Goal: Transaction & Acquisition: Download file/media

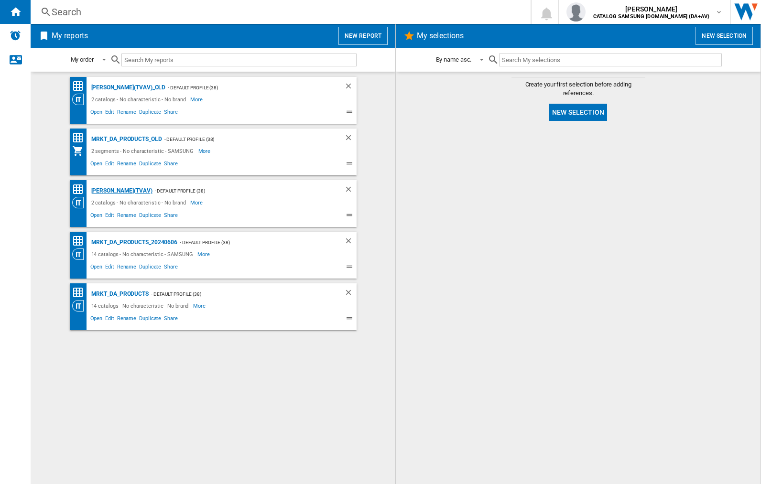
click at [105, 191] on div "[PERSON_NAME](TVAV)" at bounding box center [121, 191] width 64 height 12
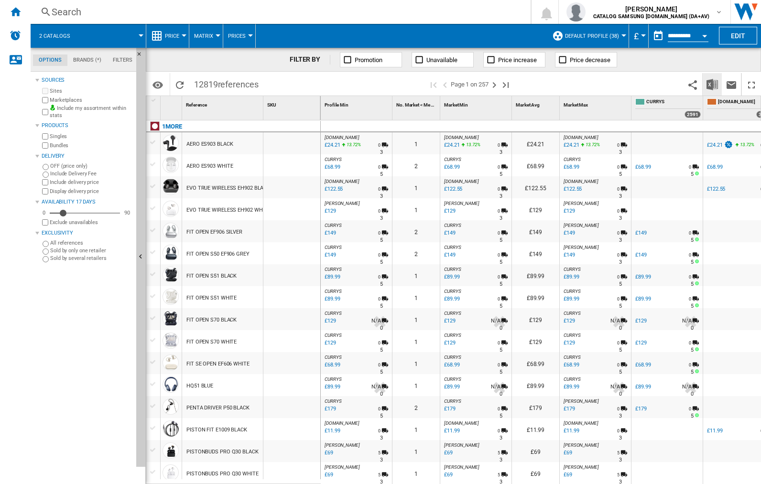
click at [712, 84] on img "Download in Excel" at bounding box center [711, 84] width 11 height 11
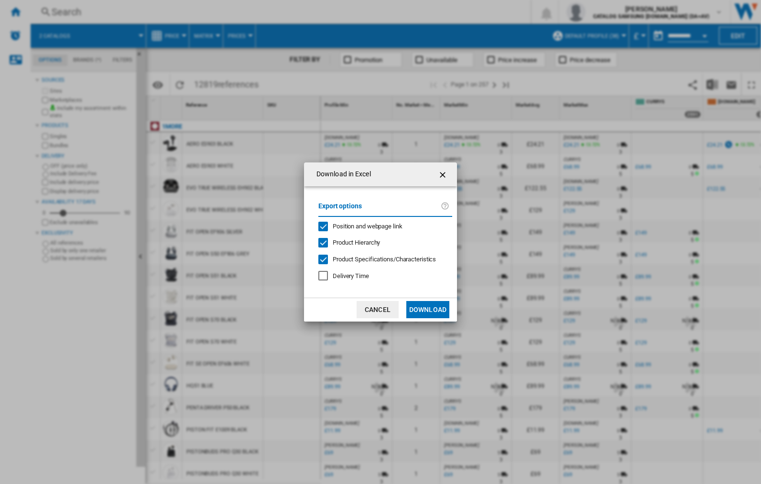
click at [381, 226] on span "Position and webpage link" at bounding box center [368, 226] width 70 height 7
click at [428, 310] on button "Download" at bounding box center [427, 309] width 43 height 17
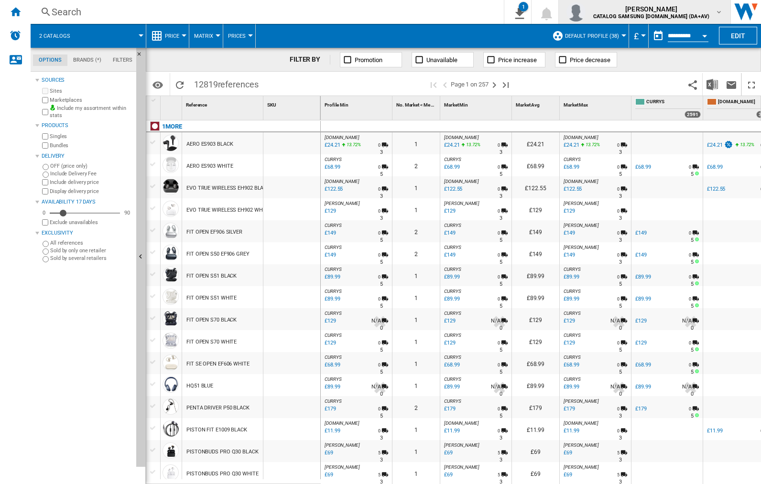
click at [585, 12] on img "button" at bounding box center [575, 11] width 19 height 19
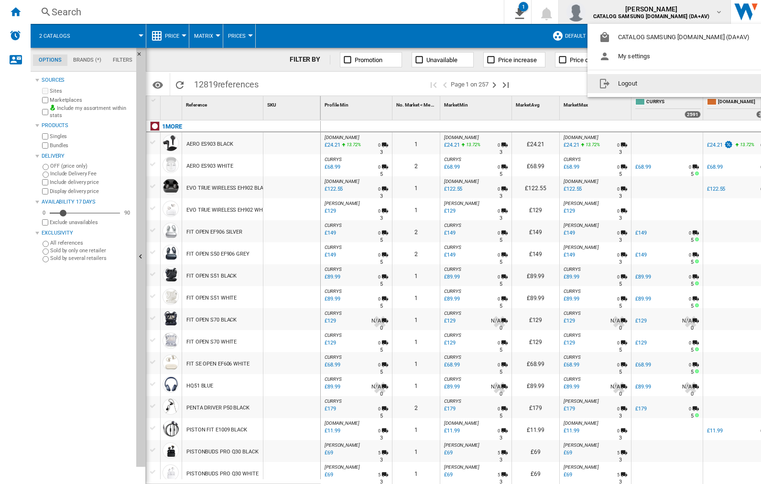
click at [661, 84] on button "Logout" at bounding box center [675, 83] width 177 height 19
